Goal: Transaction & Acquisition: Purchase product/service

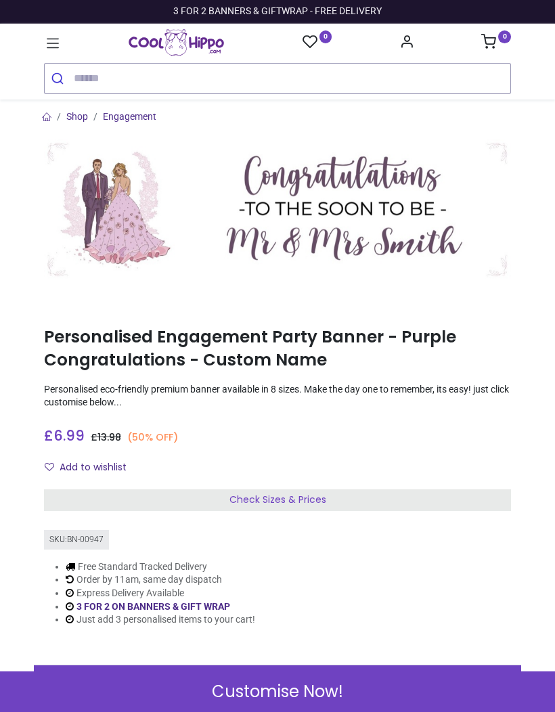
click at [50, 48] on icon at bounding box center [53, 43] width 12 height 9
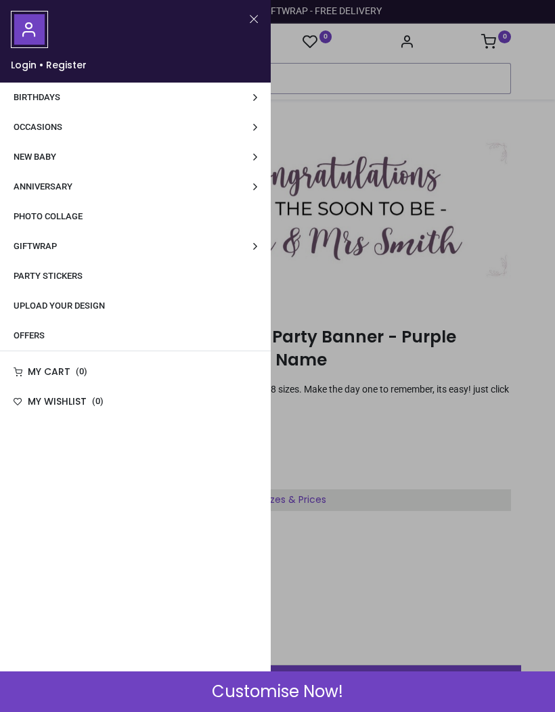
click at [257, 130] on link "Occasions" at bounding box center [135, 127] width 271 height 30
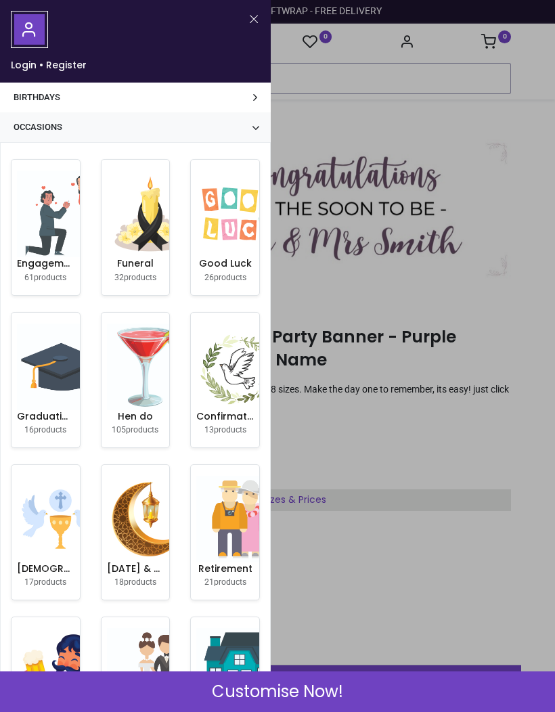
click at [465, 141] on div at bounding box center [277, 356] width 555 height 712
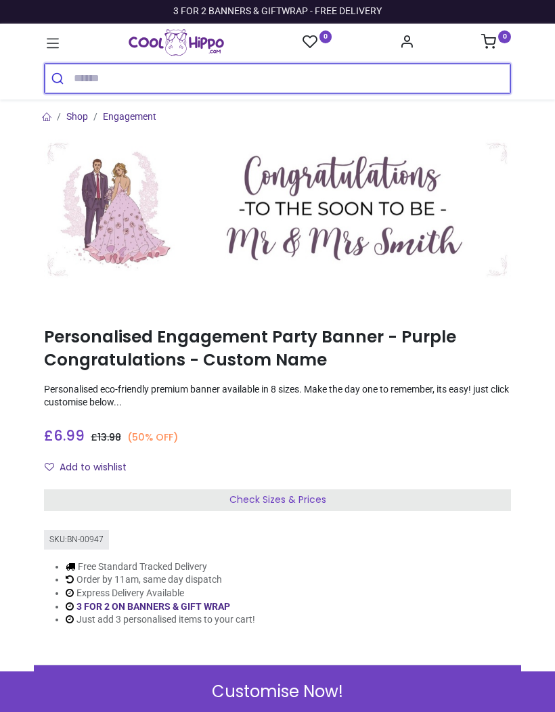
click at [135, 83] on input "search" at bounding box center [292, 79] width 436 height 30
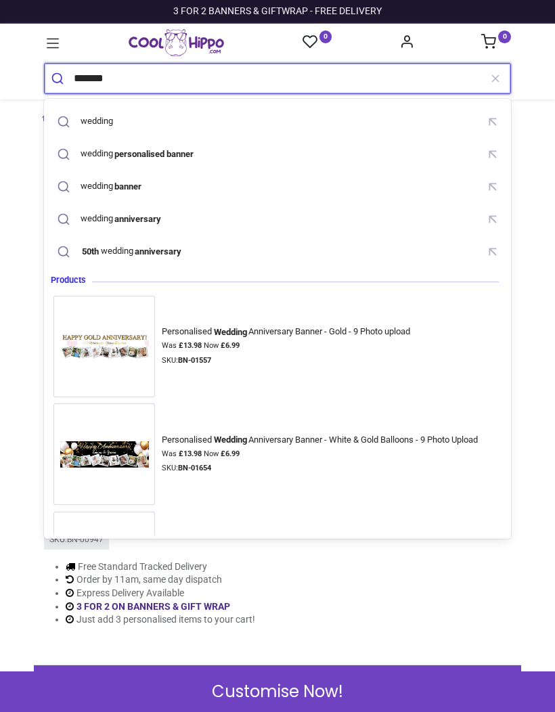
type input "*******"
click at [59, 78] on button "submit" at bounding box center [59, 79] width 29 height 30
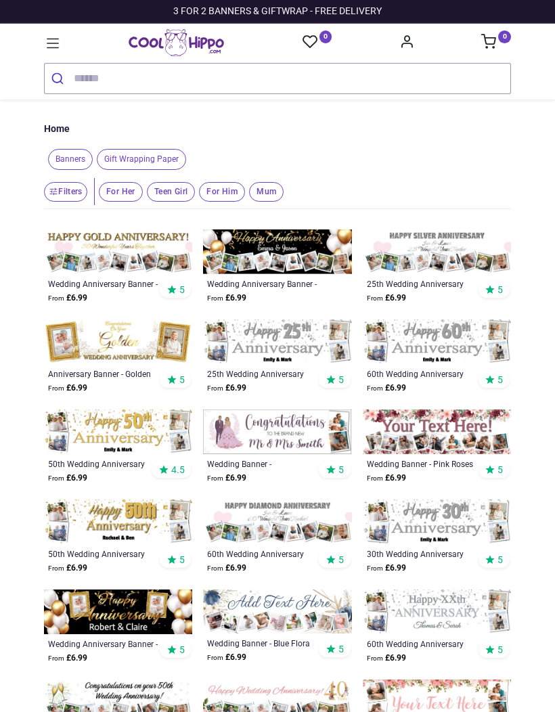
click at [72, 165] on span "Banners" at bounding box center [70, 159] width 45 height 21
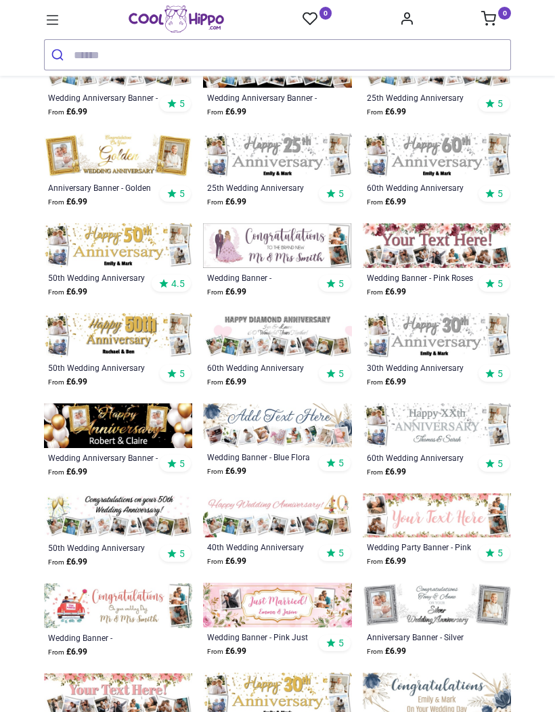
scroll to position [164, 0]
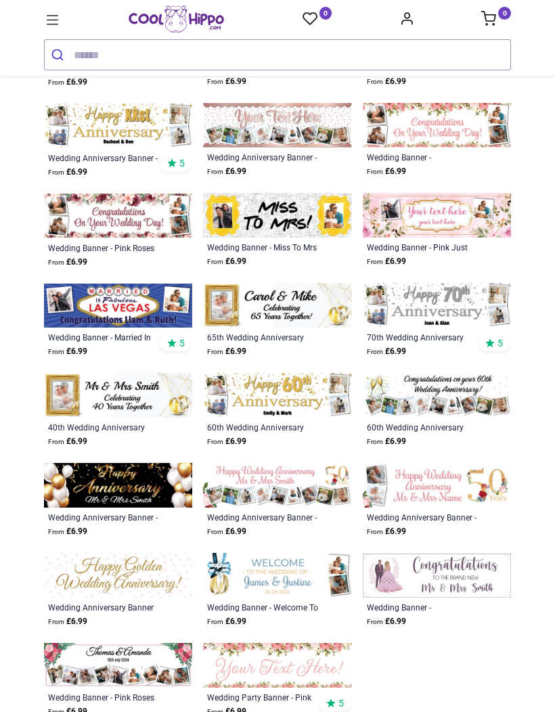
scroll to position [1184, 0]
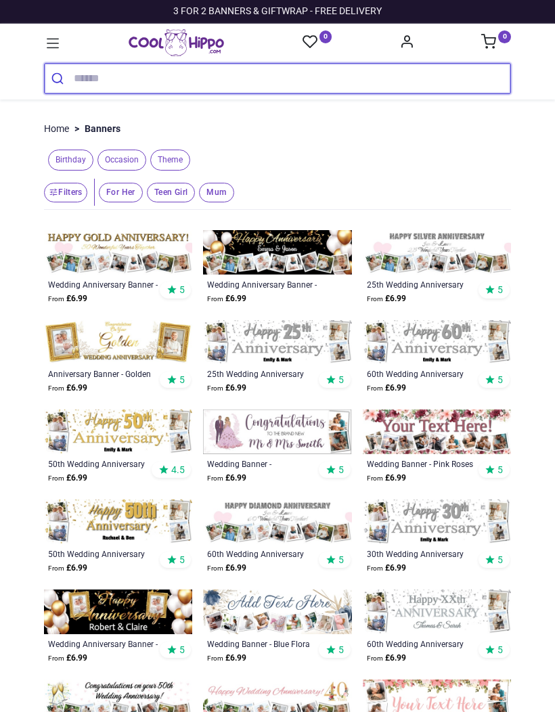
click at [110, 71] on input "search" at bounding box center [292, 79] width 436 height 30
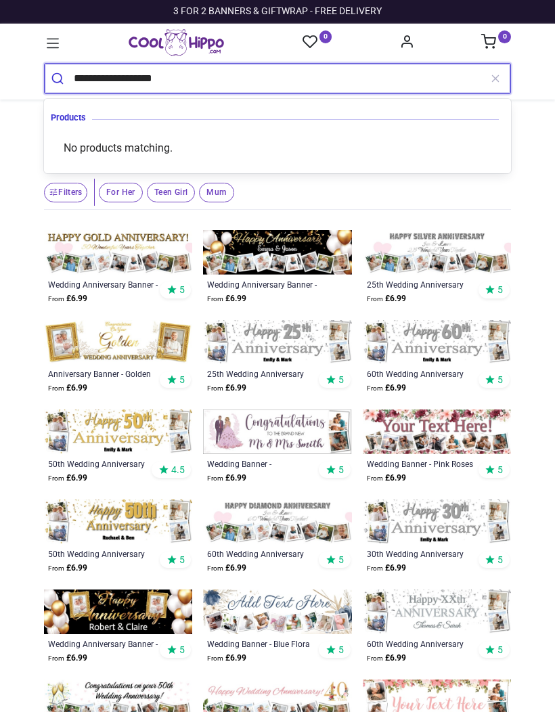
type input "**********"
click at [59, 78] on button "submit" at bounding box center [59, 79] width 29 height 30
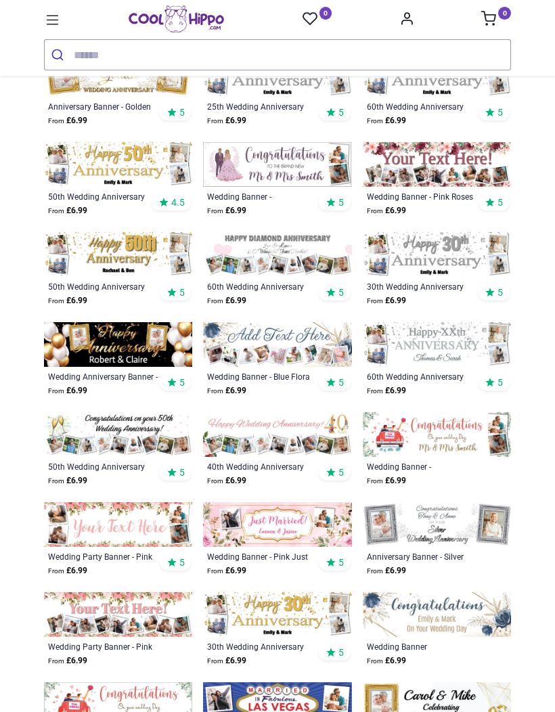
scroll to position [248, 0]
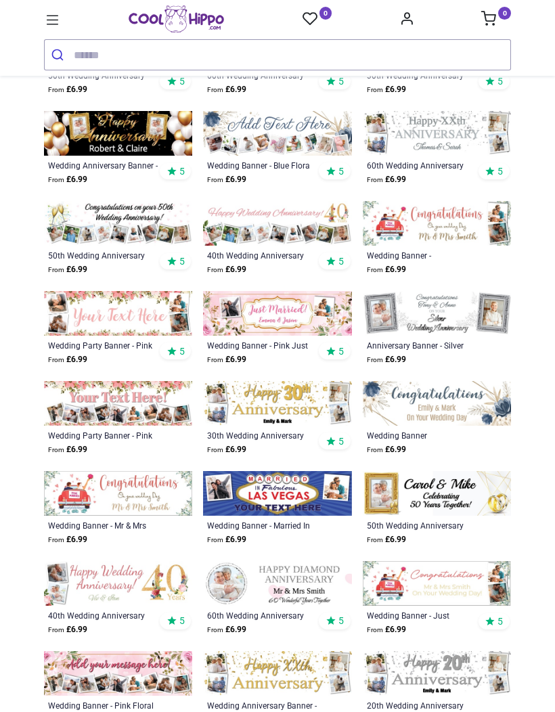
scroll to position [454, 0]
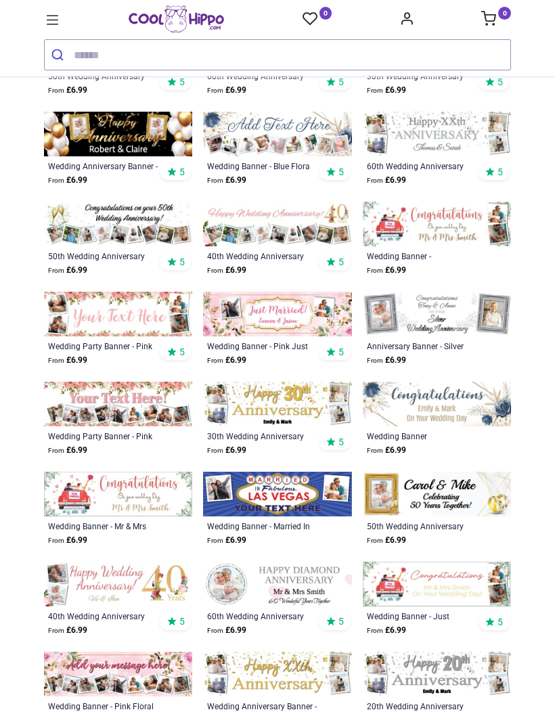
click at [429, 405] on img at bounding box center [437, 403] width 148 height 45
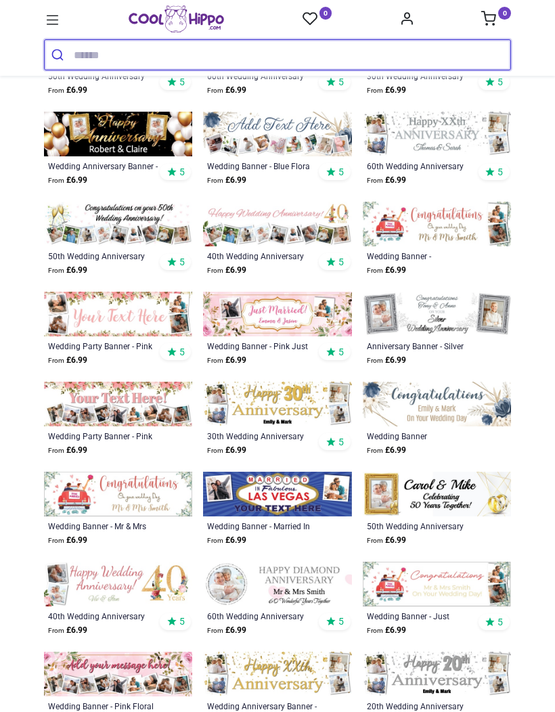
click at [83, 61] on input "search" at bounding box center [292, 55] width 436 height 30
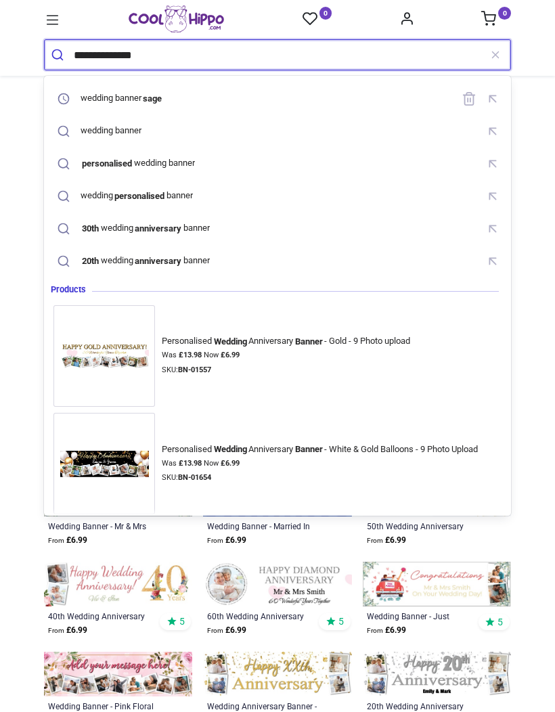
type input "**********"
click at [59, 55] on button "submit" at bounding box center [59, 55] width 29 height 30
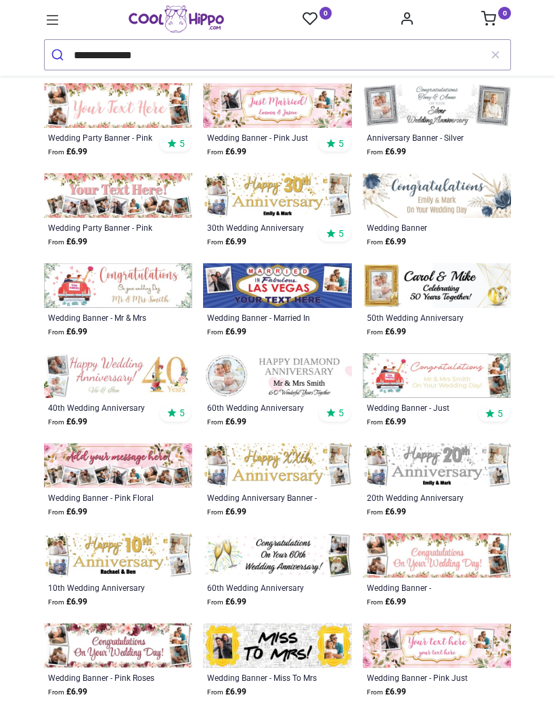
scroll to position [664, 0]
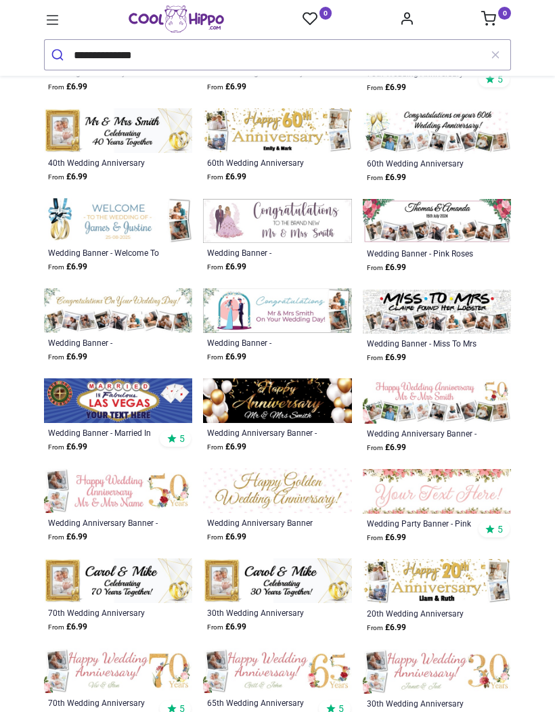
scroll to position [1447, 0]
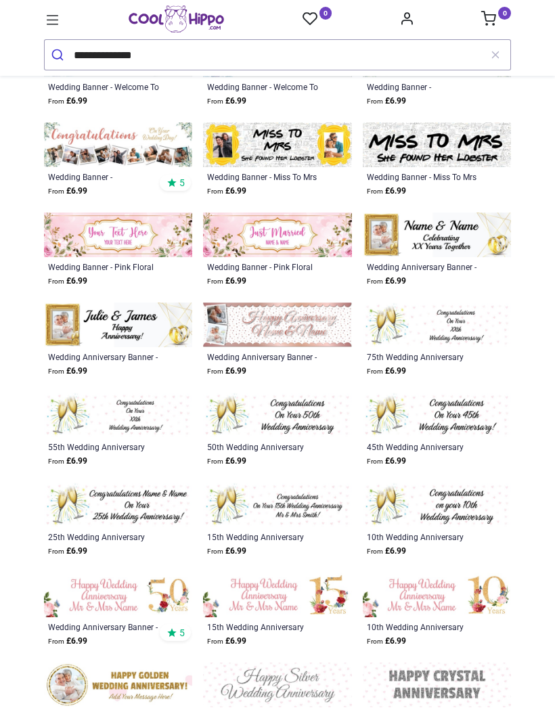
scroll to position [2782, 0]
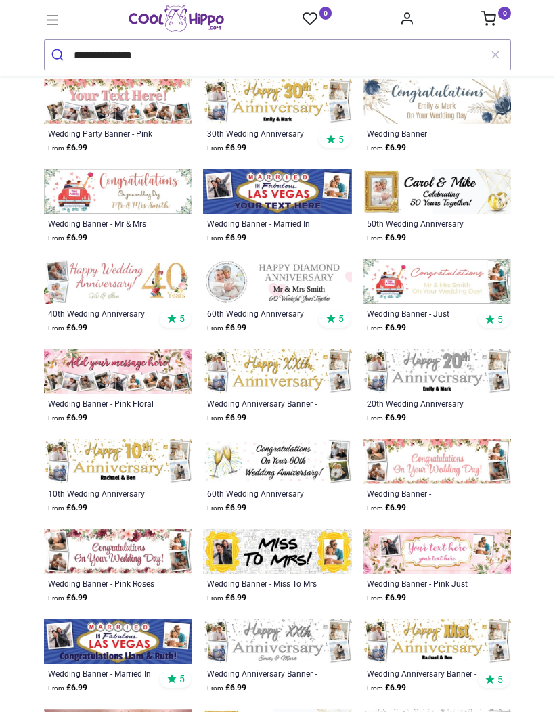
scroll to position [760, 0]
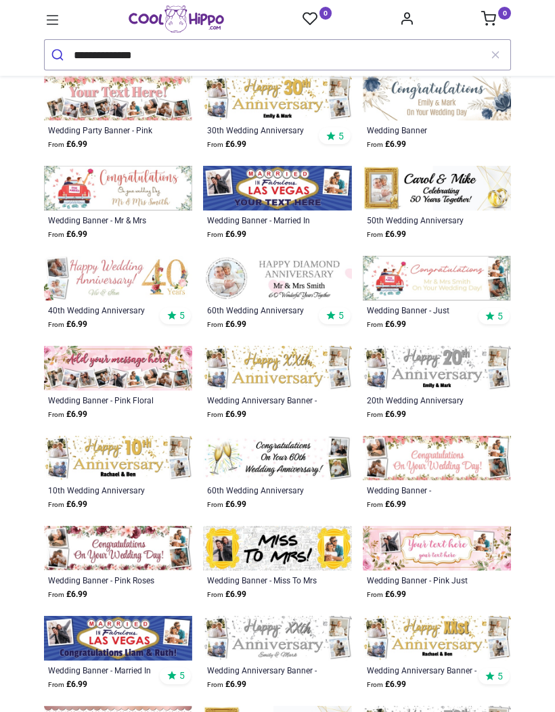
click at [263, 448] on img at bounding box center [277, 458] width 148 height 45
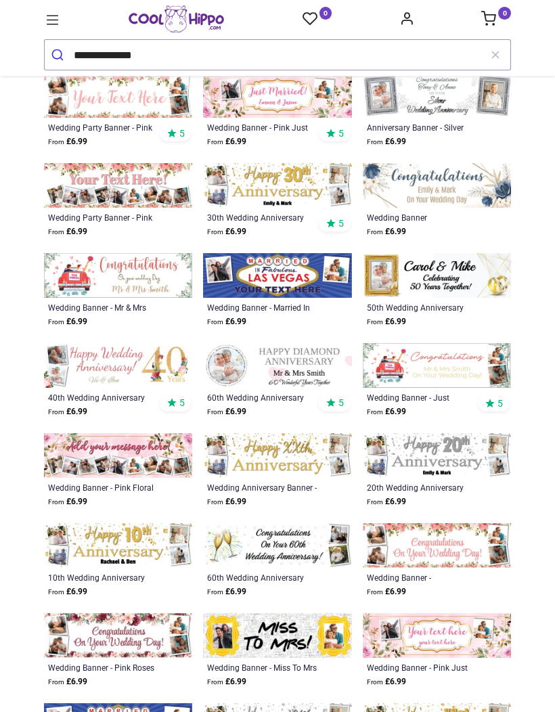
scroll to position [667, 0]
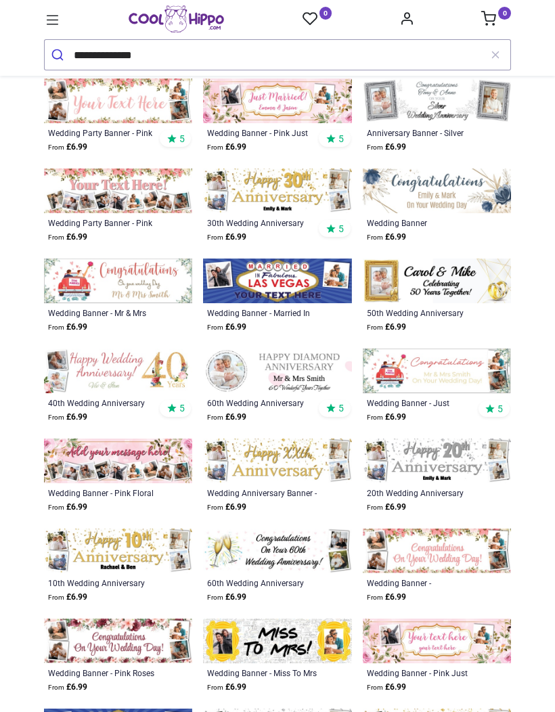
click at [281, 530] on img at bounding box center [277, 550] width 148 height 45
click at [280, 551] on img at bounding box center [277, 550] width 148 height 45
click at [277, 555] on img at bounding box center [277, 550] width 148 height 45
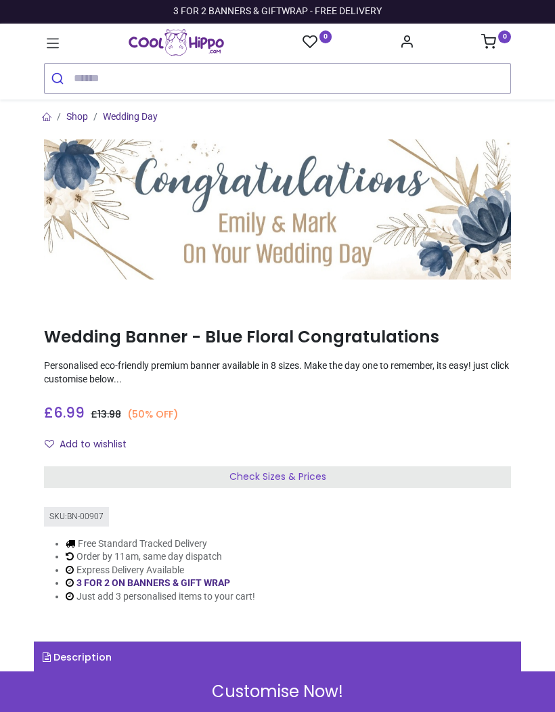
click at [340, 467] on div "Check Sizes & Prices" at bounding box center [277, 477] width 467 height 22
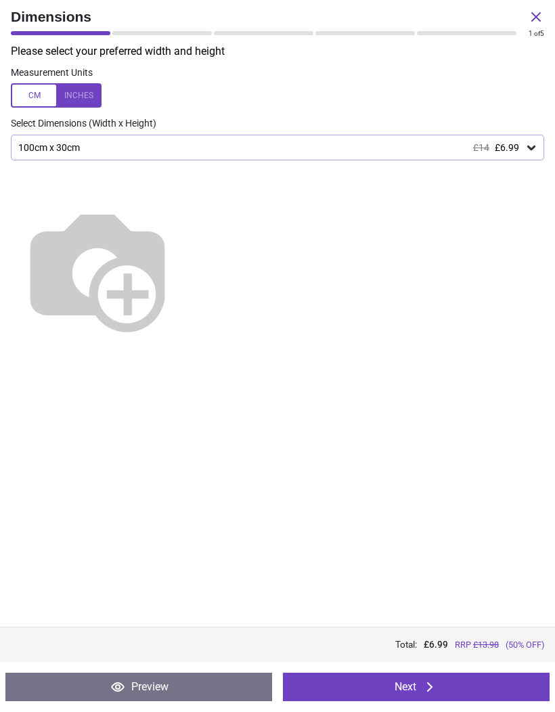
click at [519, 147] on div "100cm x 30cm £14 £6.99" at bounding box center [270, 147] width 507 height 11
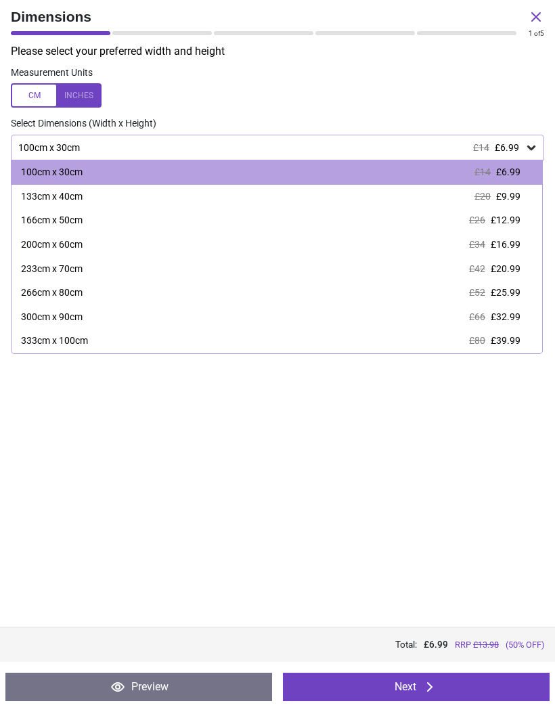
click at [523, 203] on div "133cm x 40cm £20 £9.99" at bounding box center [276, 197] width 530 height 24
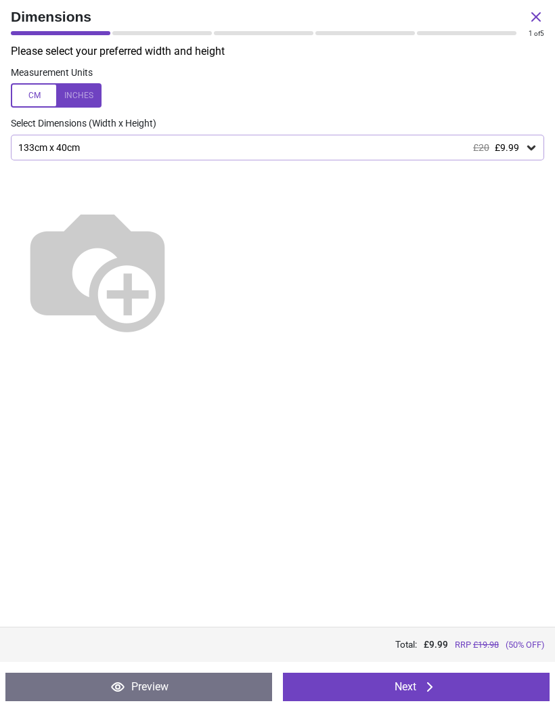
click at [373, 686] on button "Next" at bounding box center [416, 686] width 266 height 28
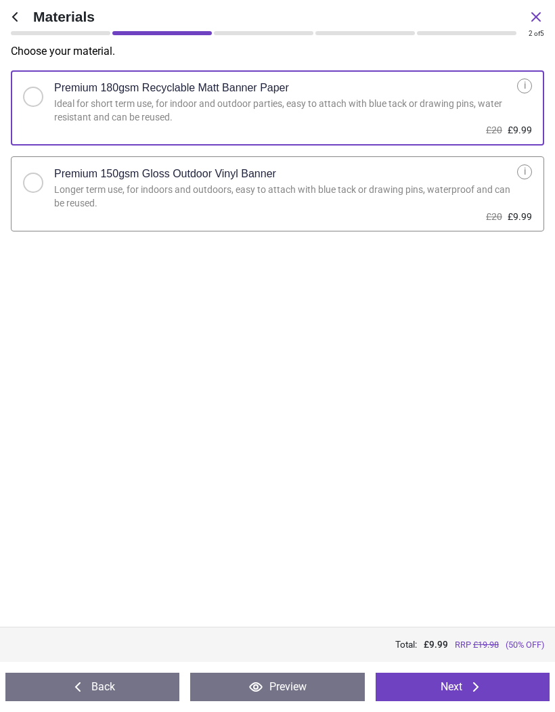
click at [435, 683] on button "Next" at bounding box center [462, 686] width 174 height 28
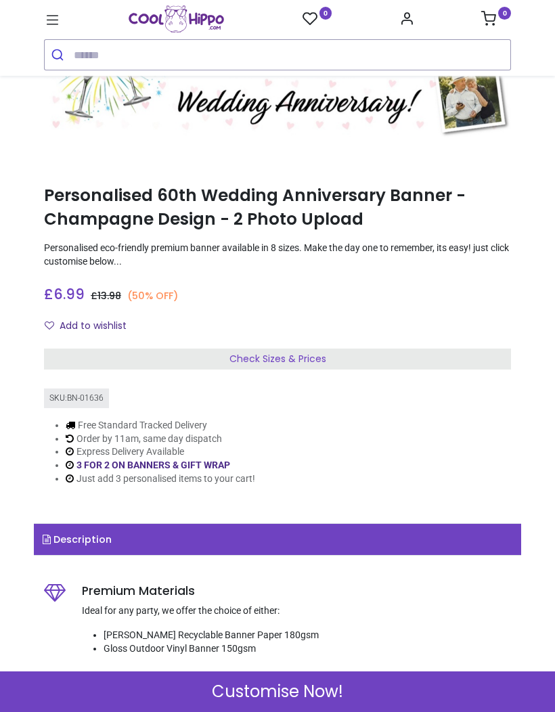
scroll to position [90, 0]
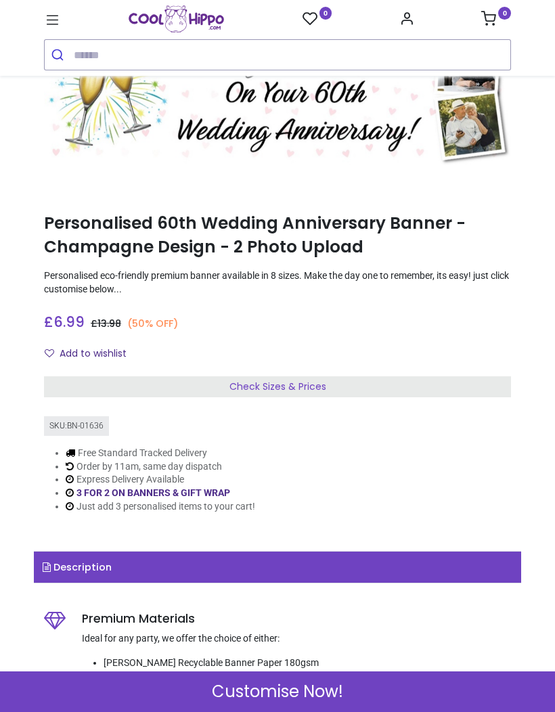
click at [353, 386] on div "Check Sizes & Prices" at bounding box center [277, 387] width 467 height 22
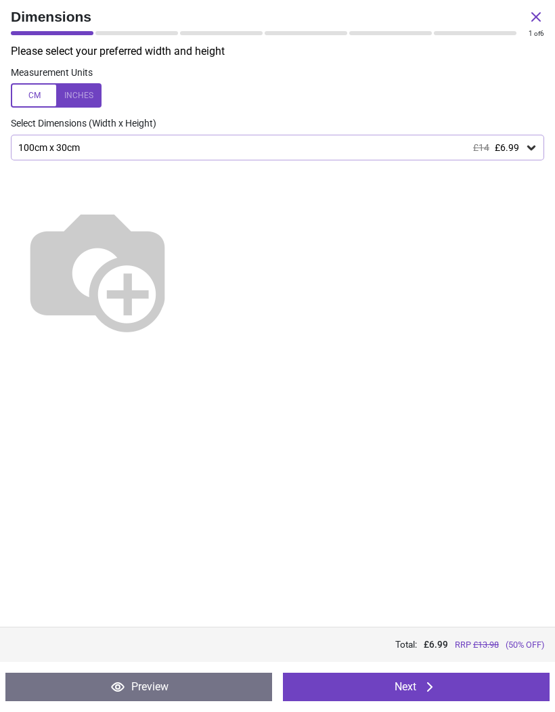
click at [521, 154] on div "100cm x 30cm £14 £6.99" at bounding box center [277, 148] width 533 height 26
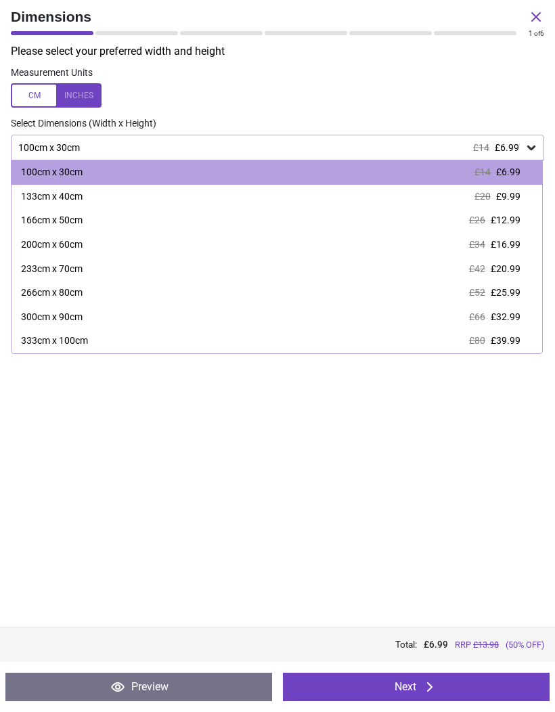
click at [510, 199] on span "£9.99" at bounding box center [508, 196] width 24 height 11
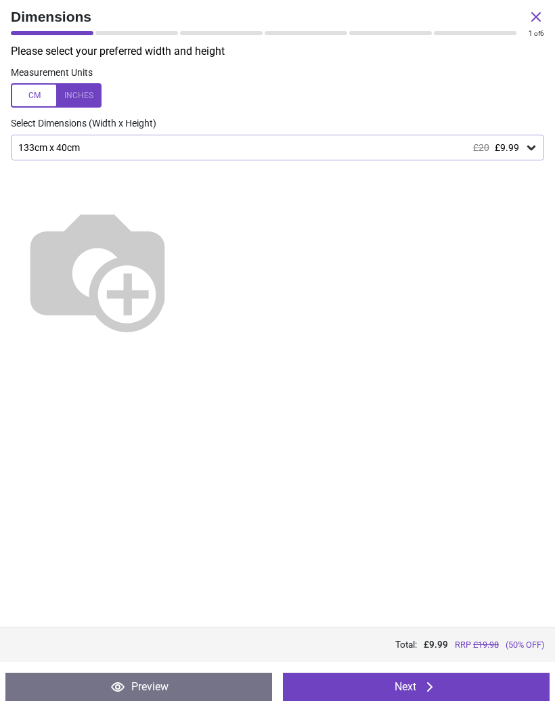
click at [361, 683] on button "Next" at bounding box center [416, 686] width 266 height 28
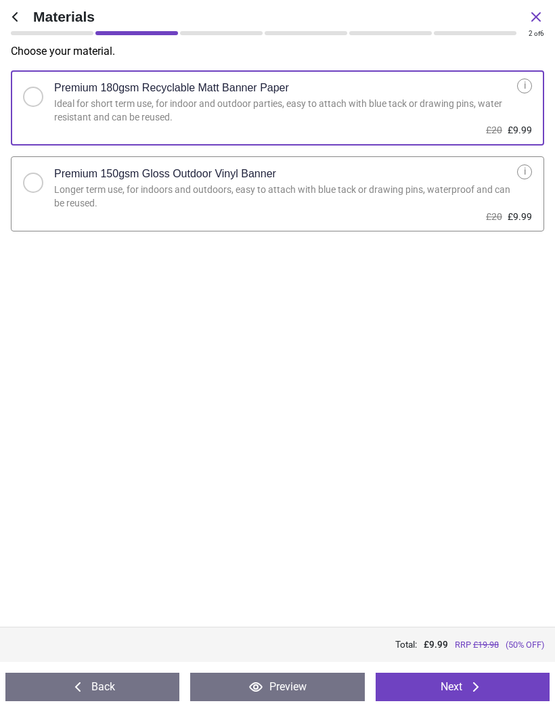
click at [423, 680] on button "Next" at bounding box center [462, 686] width 174 height 28
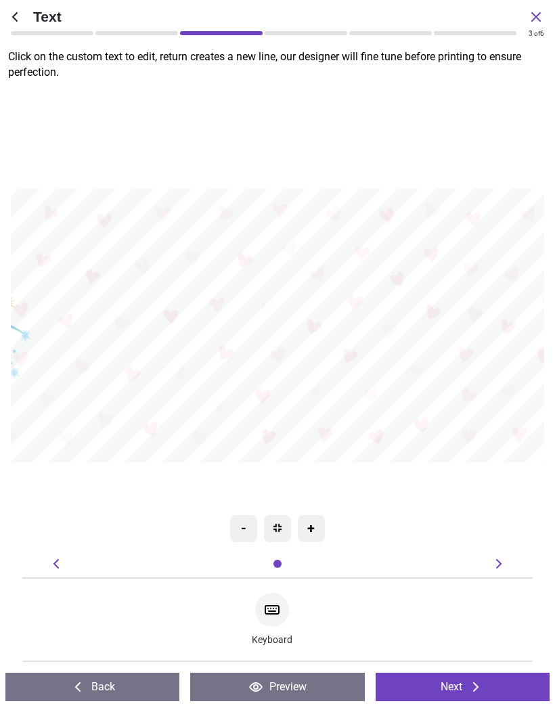
click at [434, 331] on textarea at bounding box center [277, 317] width 515 height 72
type textarea "**********"
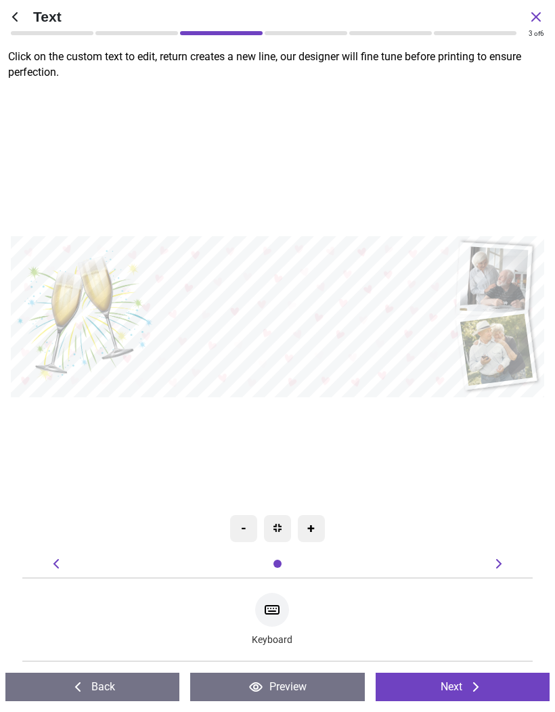
click at [473, 678] on icon at bounding box center [475, 686] width 16 height 16
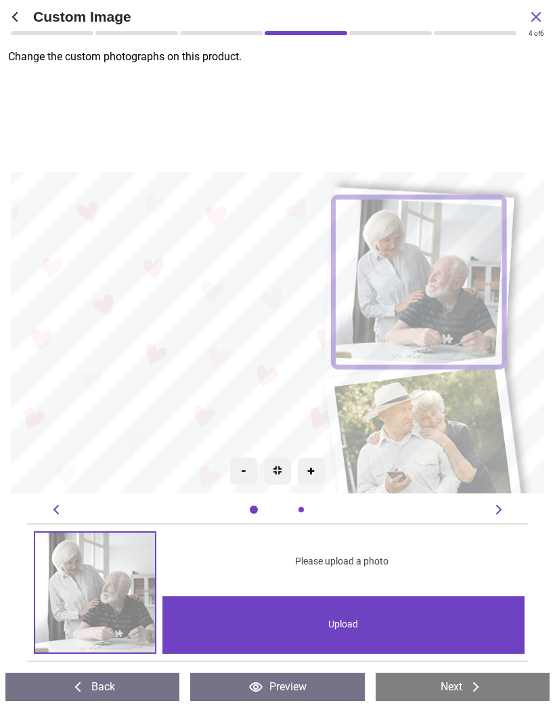
click at [472, 267] on image at bounding box center [418, 282] width 171 height 170
click at [388, 620] on div "Upload" at bounding box center [342, 624] width 361 height 57
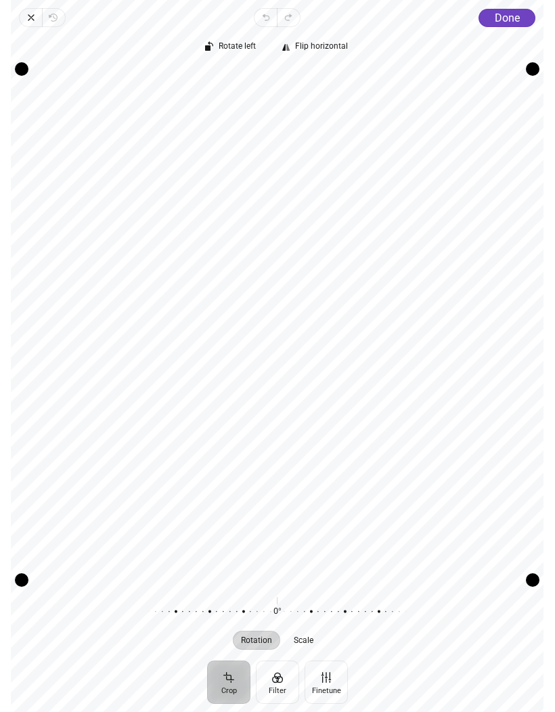
click at [502, 21] on span "Done" at bounding box center [506, 17] width 25 height 13
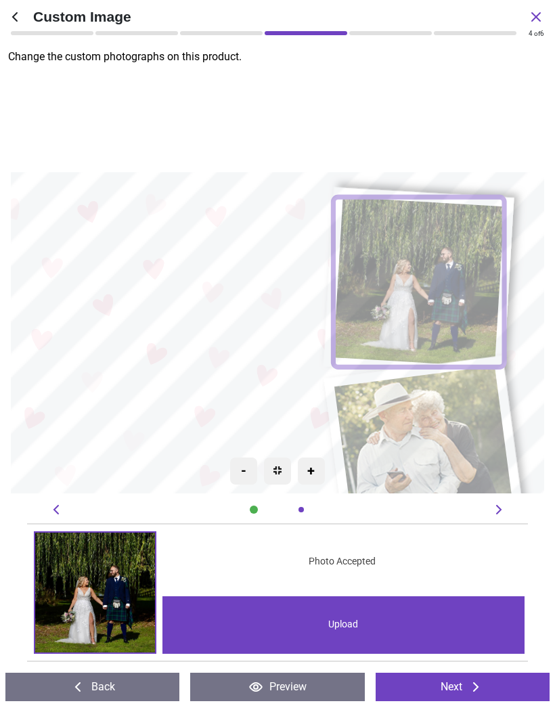
click at [427, 444] on image at bounding box center [424, 456] width 181 height 180
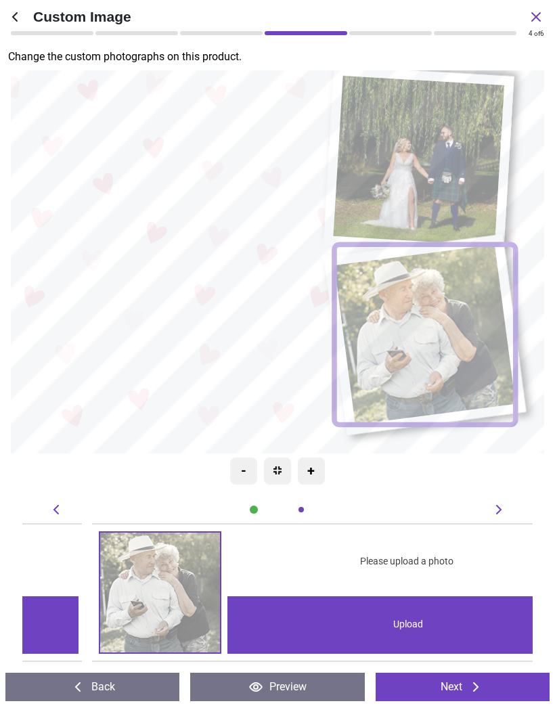
scroll to position [0, 510]
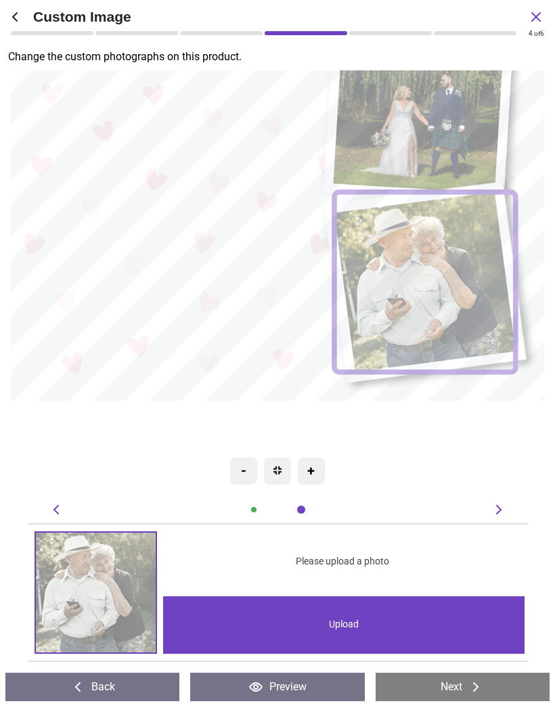
click at [370, 627] on div "Upload" at bounding box center [343, 624] width 361 height 57
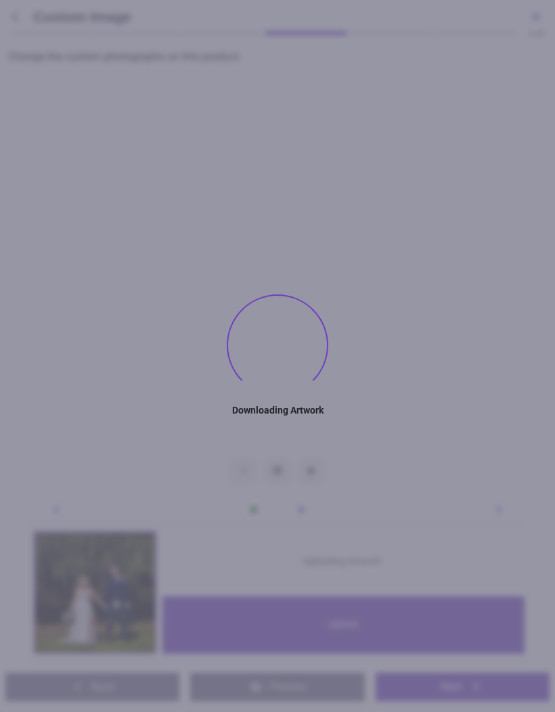
type textarea "**********"
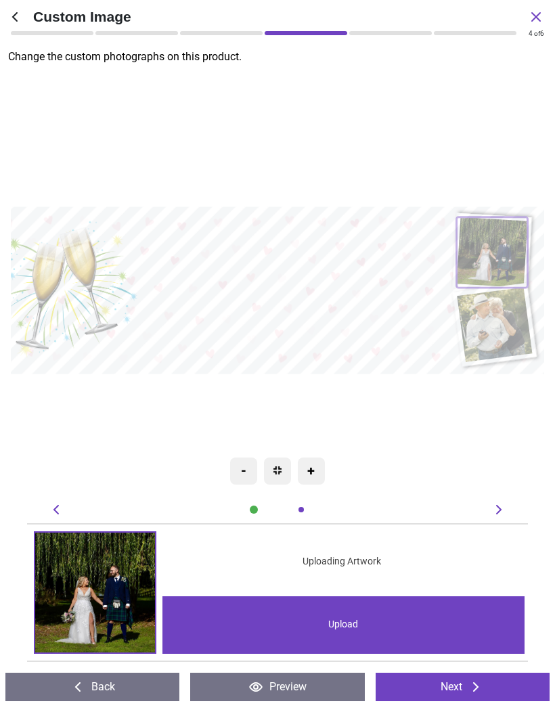
scroll to position [90, 0]
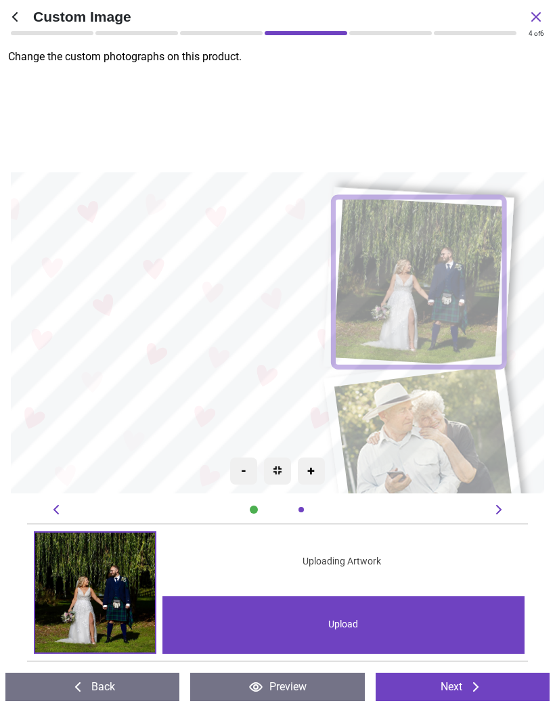
click at [441, 459] on image at bounding box center [424, 456] width 181 height 180
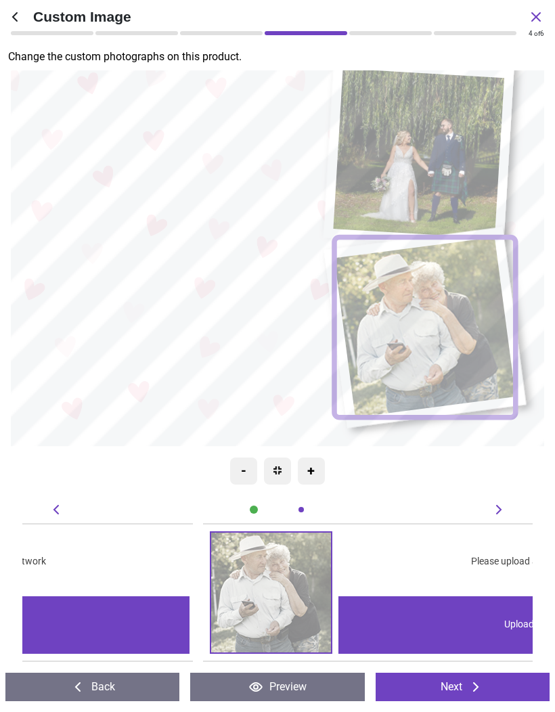
scroll to position [0, 510]
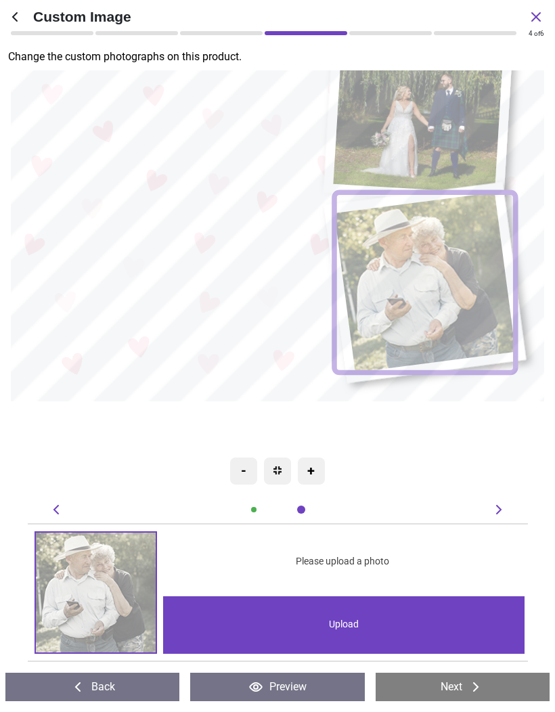
click at [372, 624] on div "Upload" at bounding box center [343, 624] width 361 height 57
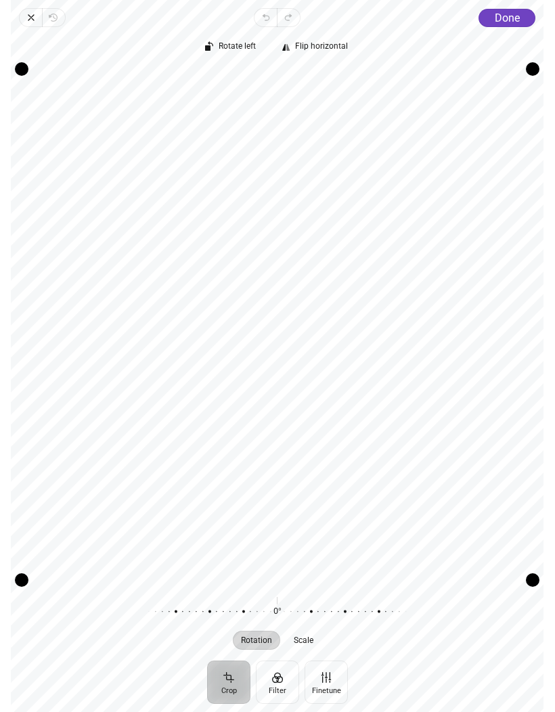
click at [506, 22] on span "Done" at bounding box center [506, 17] width 25 height 13
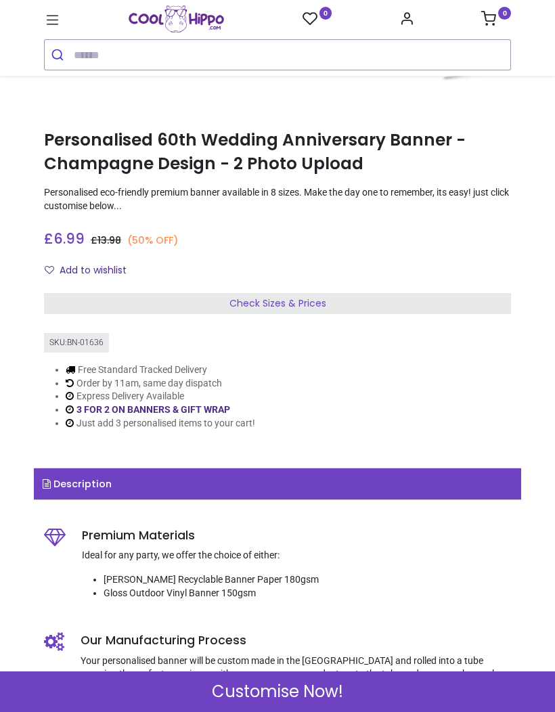
scroll to position [175, 0]
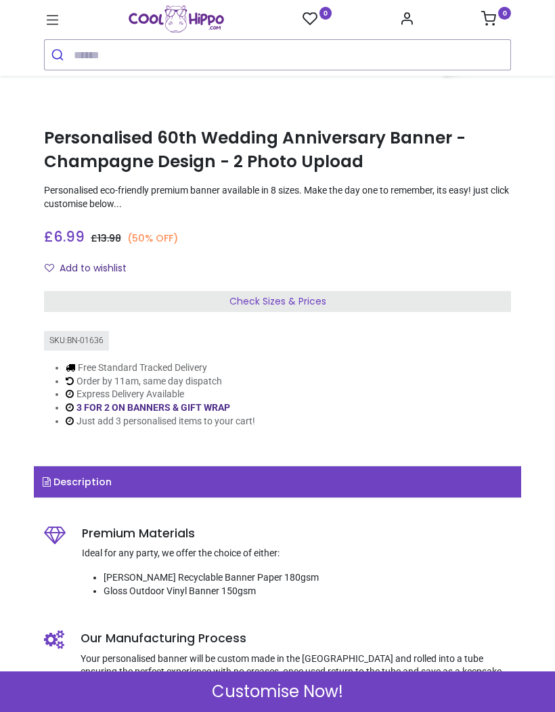
click at [348, 300] on div "Check Sizes & Prices" at bounding box center [277, 302] width 467 height 22
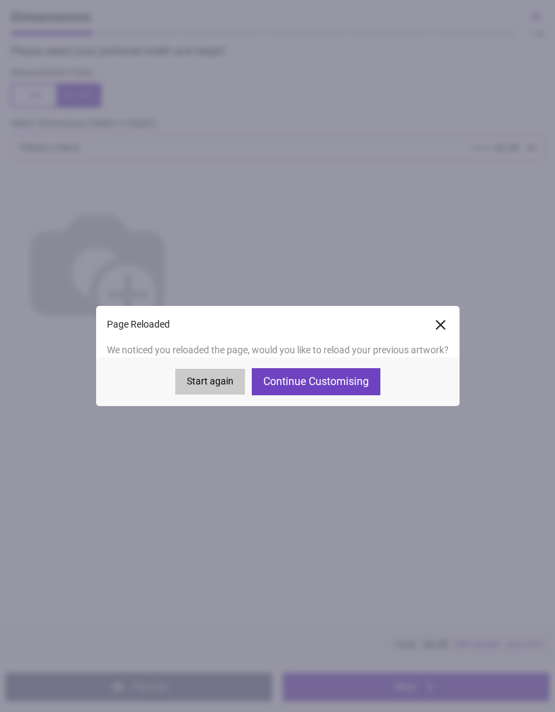
click at [335, 385] on button "Continue Customising" at bounding box center [316, 381] width 129 height 27
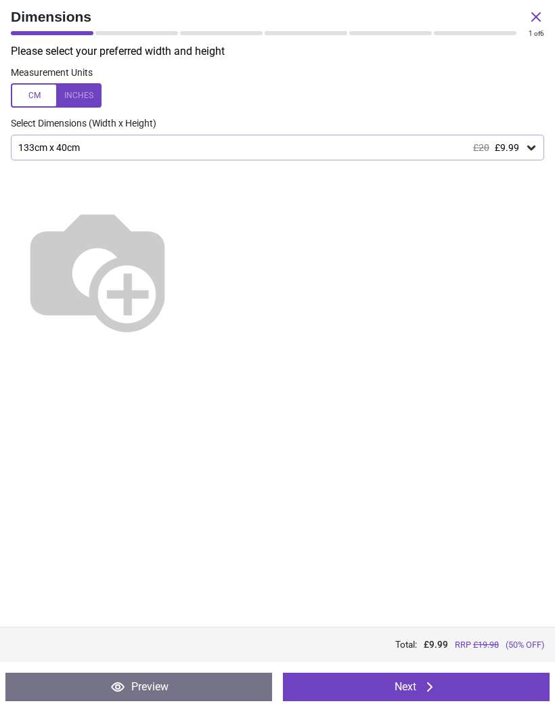
click at [434, 684] on icon at bounding box center [429, 686] width 16 height 16
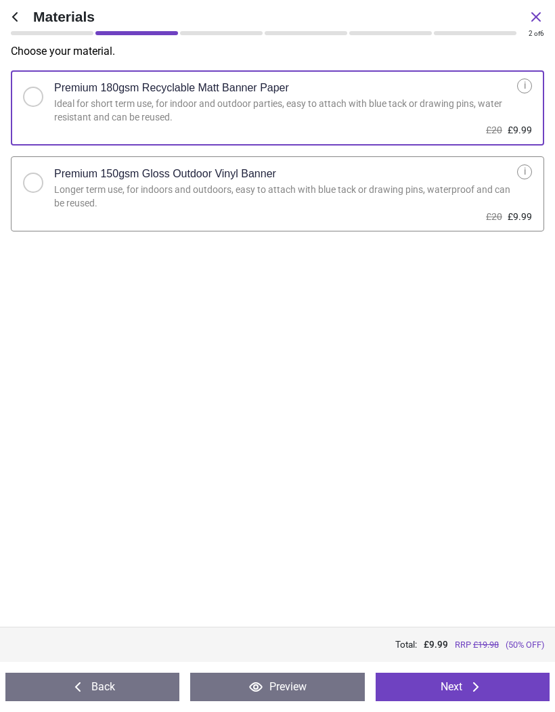
click at [466, 678] on button "Next" at bounding box center [462, 686] width 174 height 28
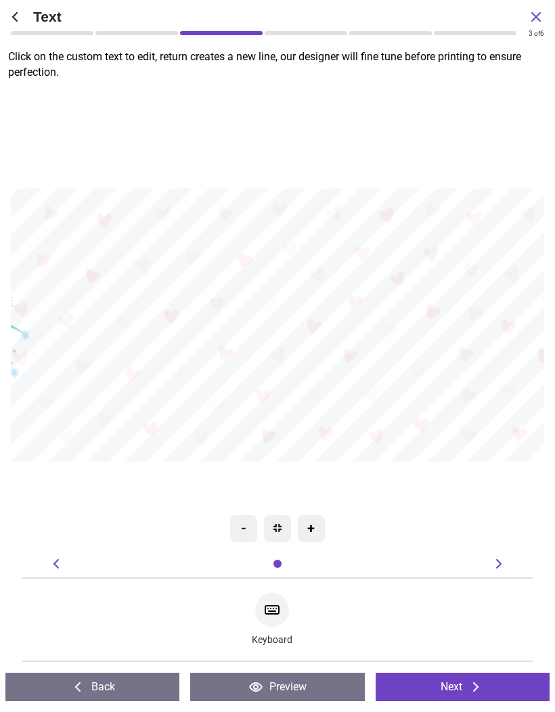
click at [463, 683] on button "Next" at bounding box center [462, 686] width 174 height 28
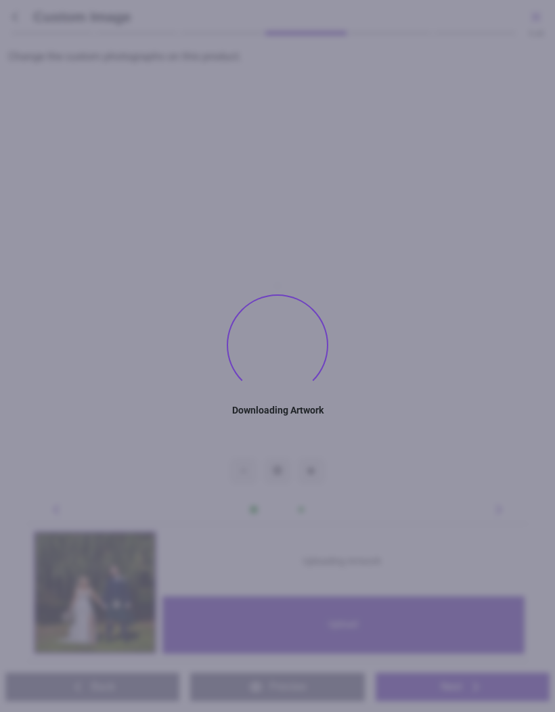
type textarea "**********"
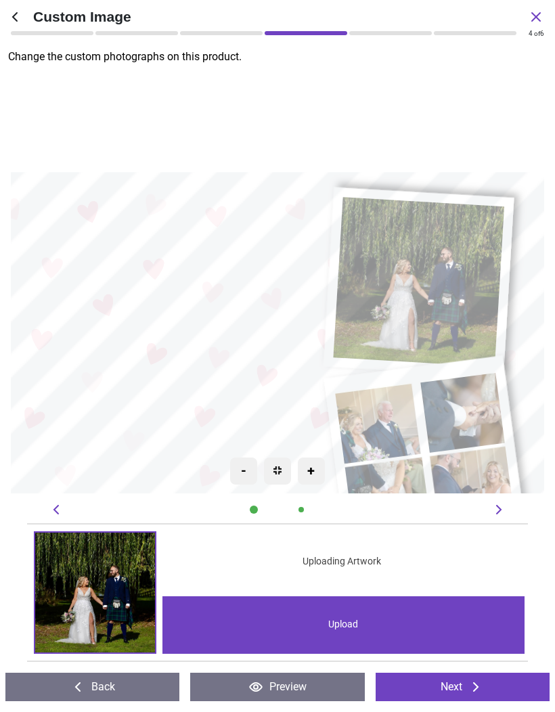
click at [444, 444] on image at bounding box center [424, 456] width 181 height 180
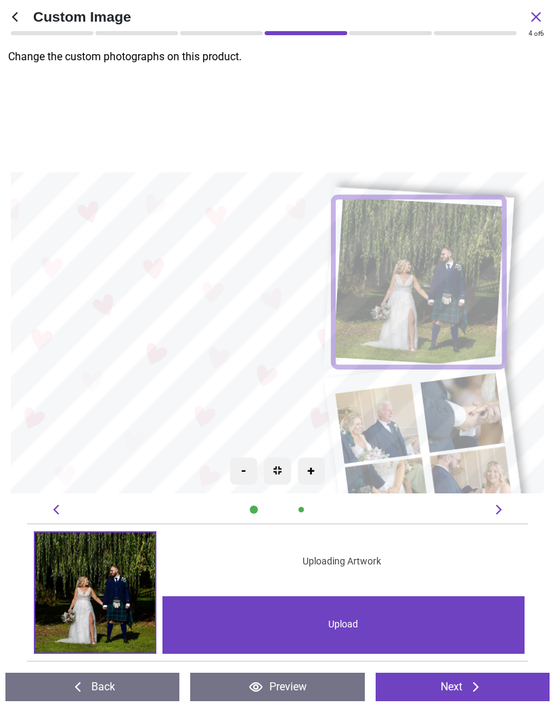
click at [467, 444] on image at bounding box center [424, 456] width 181 height 180
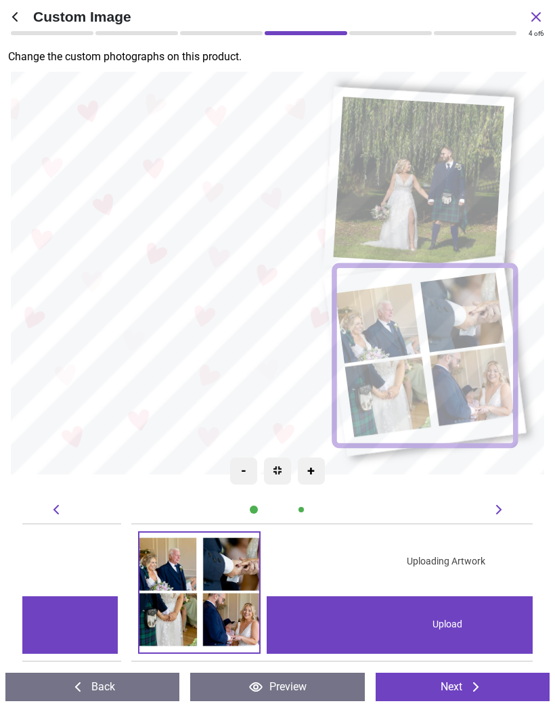
scroll to position [0, 510]
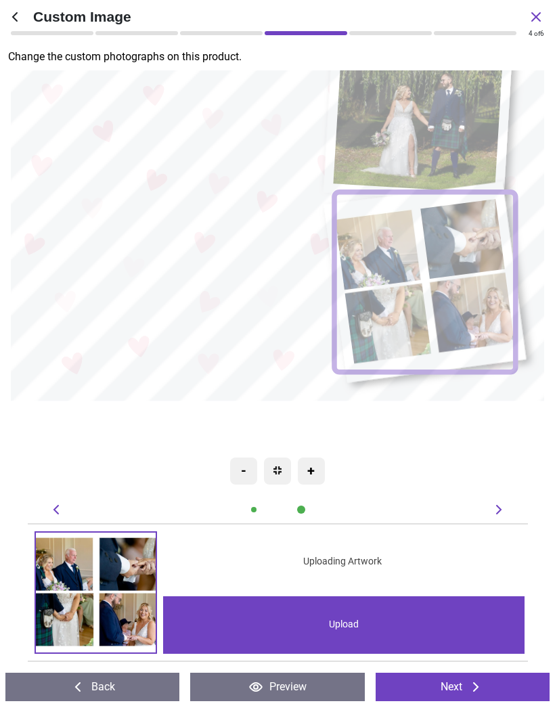
click at [353, 616] on div "Upload" at bounding box center [343, 624] width 361 height 57
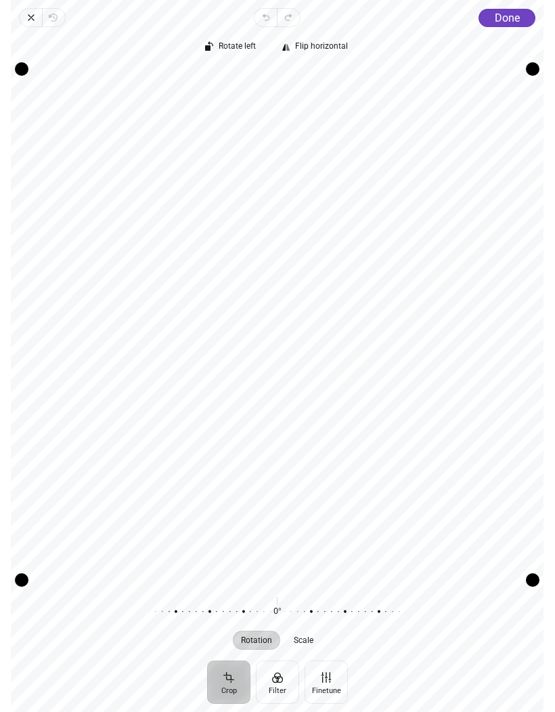
click at [505, 18] on span "Done" at bounding box center [506, 17] width 25 height 13
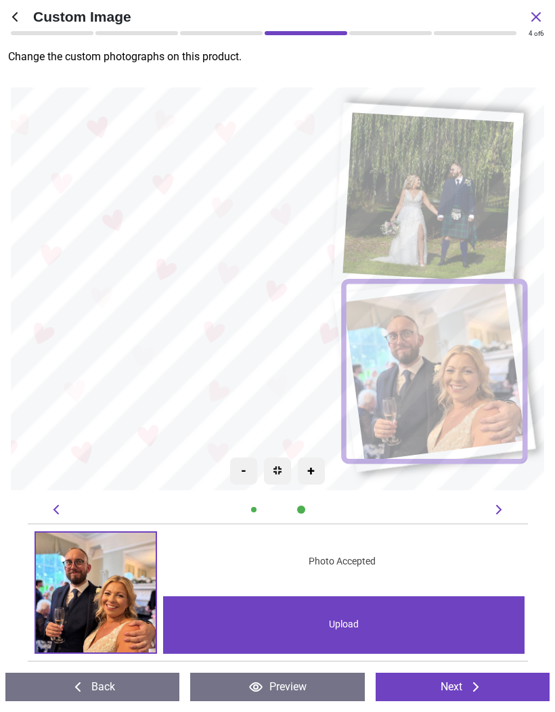
click at [398, 628] on div "Upload" at bounding box center [343, 624] width 361 height 57
click at [487, 688] on button "Next" at bounding box center [462, 686] width 174 height 28
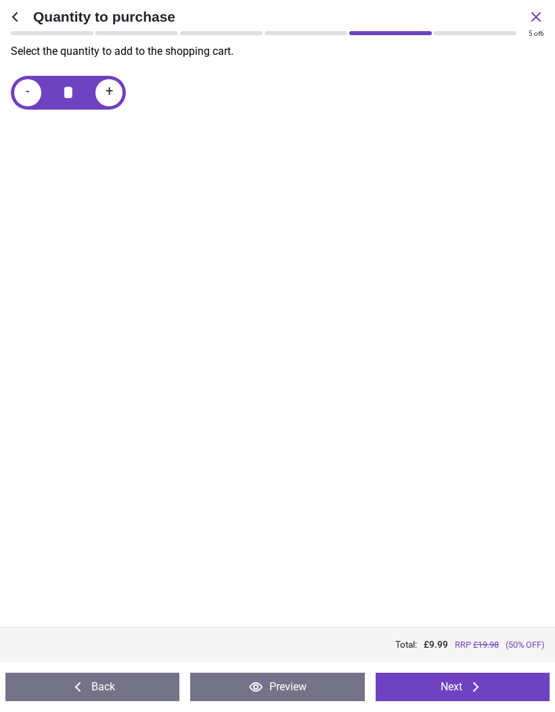
click at [459, 681] on button "Next" at bounding box center [462, 686] width 174 height 28
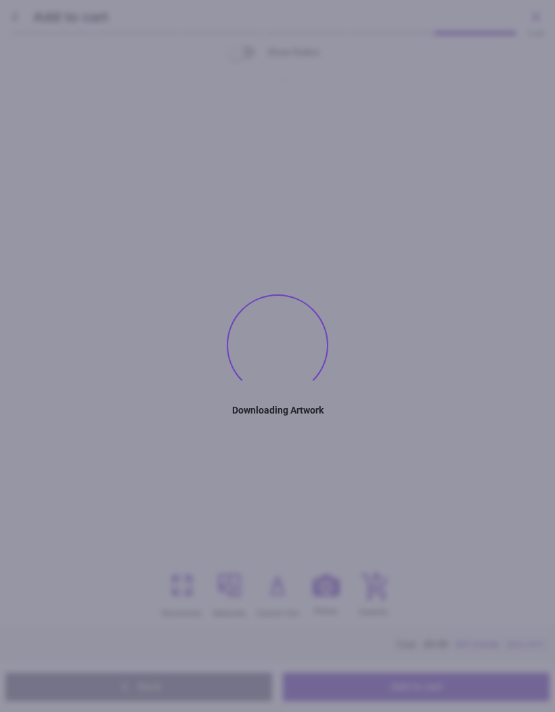
type textarea "**********"
